Goal: Transaction & Acquisition: Purchase product/service

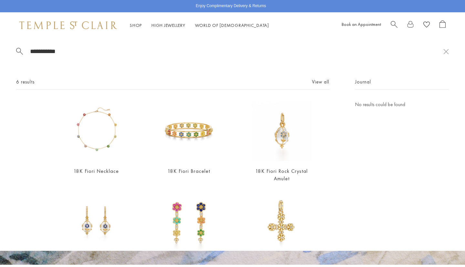
type input "**********"
click at [276, 143] on img at bounding box center [282, 131] width 60 height 60
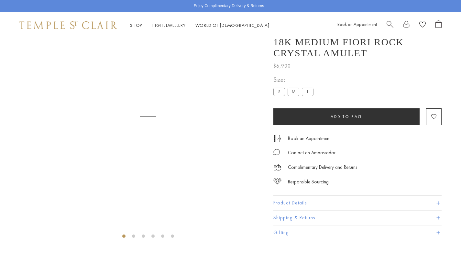
scroll to position [38, 0]
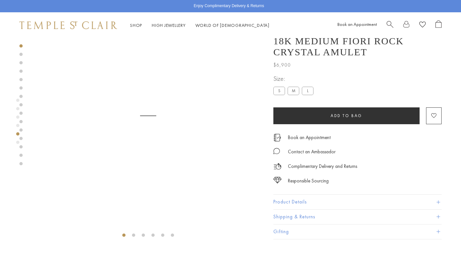
drag, startPoint x: 460, startPoint y: 12, endPoint x: 459, endPoint y: 27, distance: 14.2
click at [459, 27] on div "Shop Shop Categories Amulets Pendants & Charms Lockets Chains & Leather Cords E…" at bounding box center [230, 25] width 461 height 26
click at [287, 195] on button "Product Details" at bounding box center [357, 202] width 168 height 15
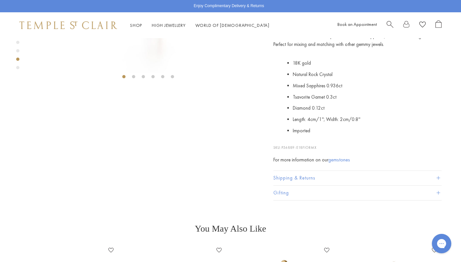
scroll to position [0, 0]
click at [396, 121] on li "Length: 4cm/1''; Width: 2cm/0.8''" at bounding box center [366, 119] width 149 height 11
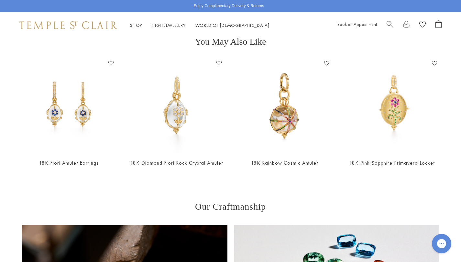
scroll to position [361, 0]
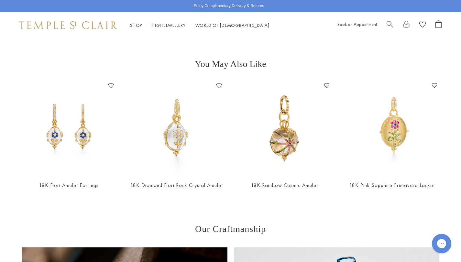
click at [295, 140] on img at bounding box center [284, 127] width 95 height 95
